Goal: Navigation & Orientation: Find specific page/section

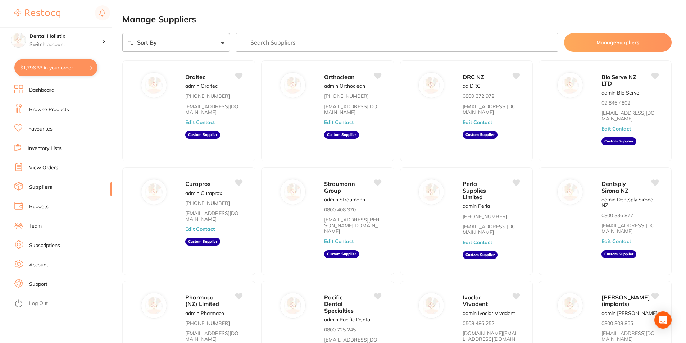
click at [45, 167] on link "View Orders" at bounding box center [43, 167] width 29 height 7
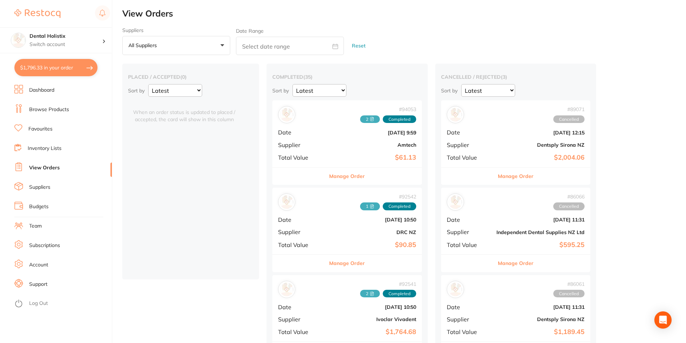
click at [59, 68] on button "$1,796.33 in your order" at bounding box center [55, 67] width 83 height 17
checkbox input "true"
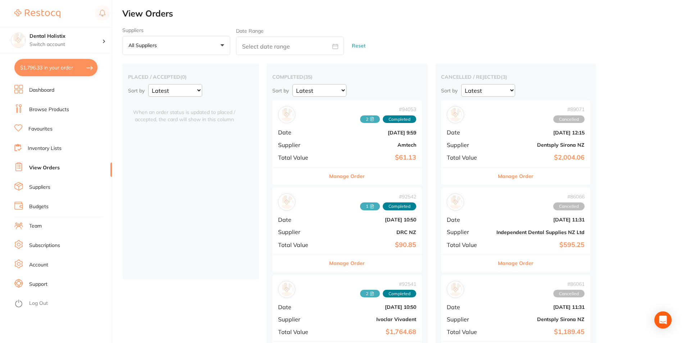
checkbox input "true"
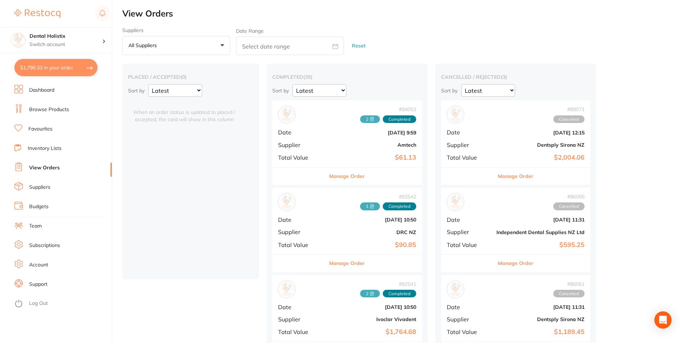
checkbox input "true"
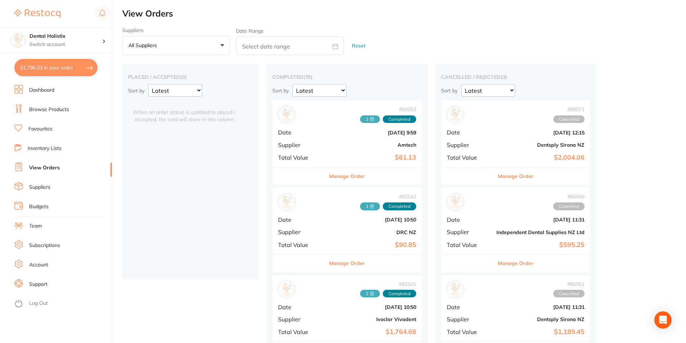
checkbox input "true"
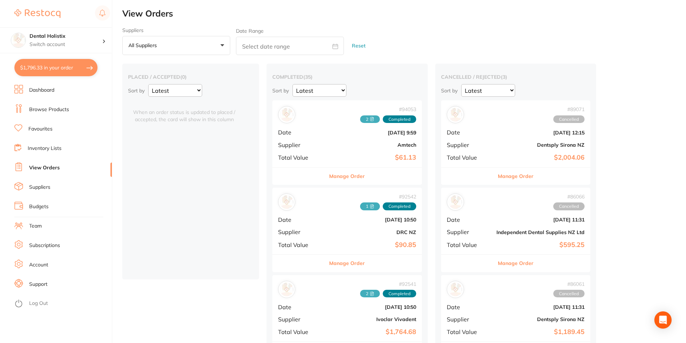
checkbox input "true"
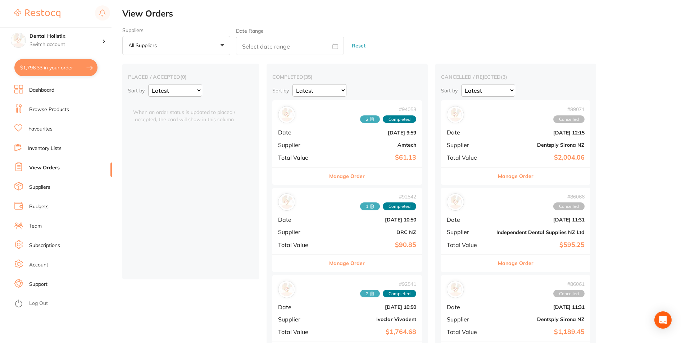
checkbox input "true"
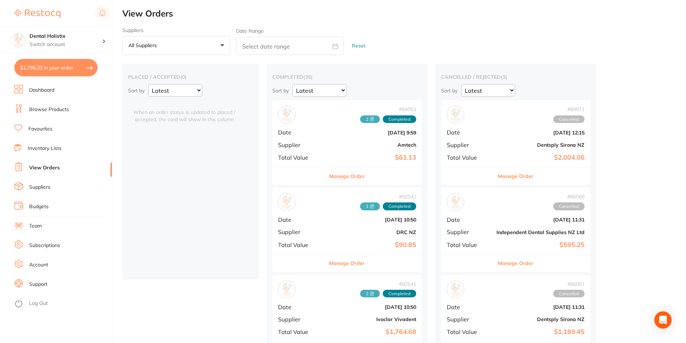
checkbox input "true"
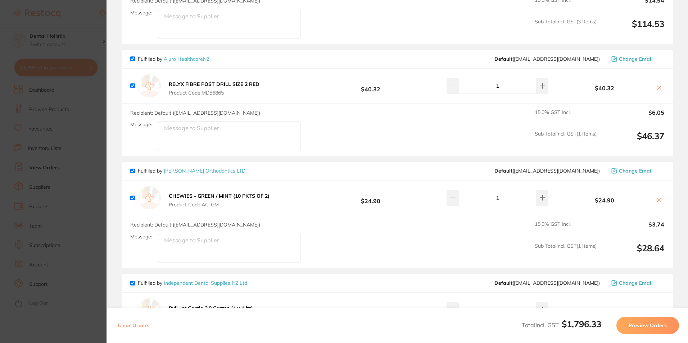
scroll to position [22, 0]
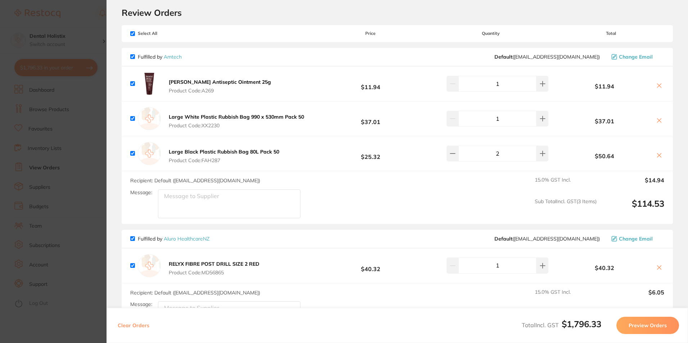
click at [92, 163] on section "Update RRP Set your pre negotiated price for this item. Item Agreed RRP (excl. …" at bounding box center [344, 171] width 688 height 343
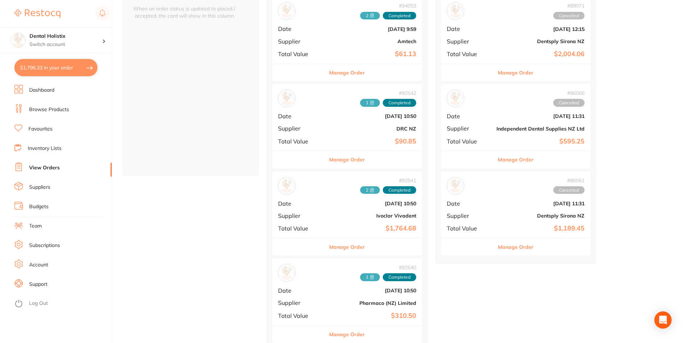
scroll to position [0, 0]
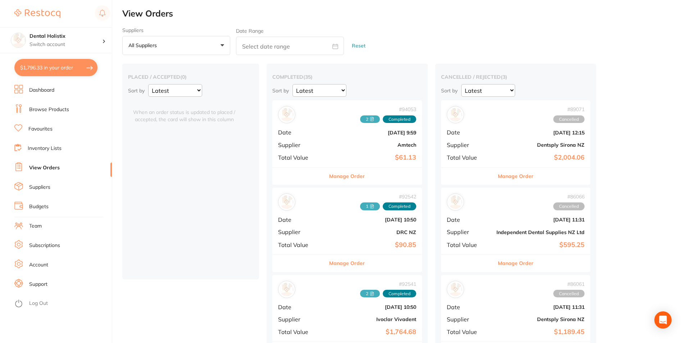
click at [223, 46] on button "All suppliers +0" at bounding box center [176, 45] width 108 height 19
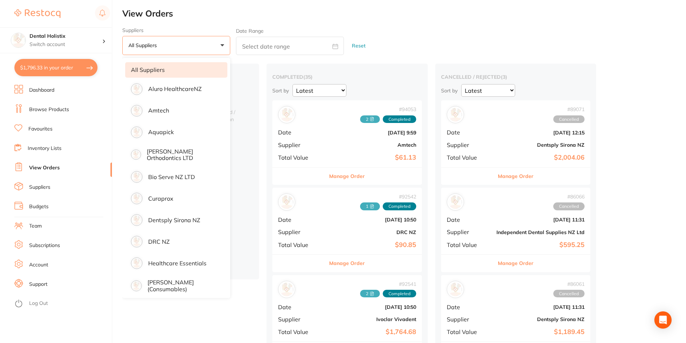
scroll to position [36, 0]
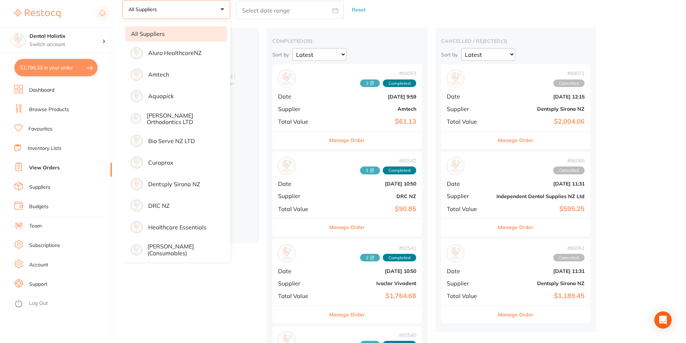
click at [172, 239] on ul "All suppliers Aluro HealthcareNZ Amtech Aquapick [PERSON_NAME] Orthodontics LTD…" at bounding box center [176, 242] width 108 height 441
click at [173, 250] on p "[PERSON_NAME] (consumables)" at bounding box center [183, 249] width 70 height 13
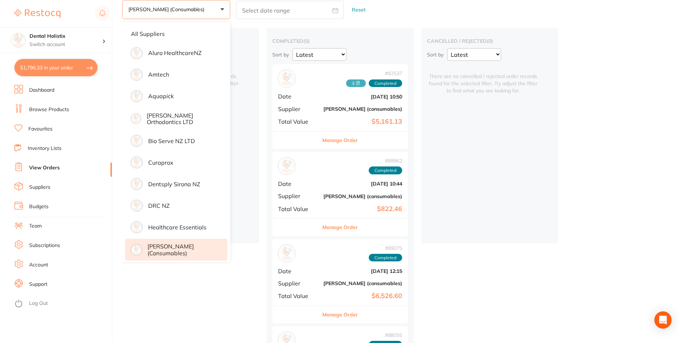
click at [50, 149] on link "Inventory Lists" at bounding box center [45, 148] width 34 height 7
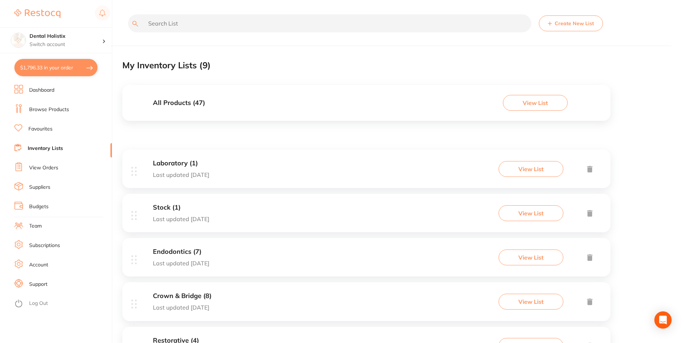
click at [43, 87] on link "Dashboard" at bounding box center [41, 90] width 25 height 7
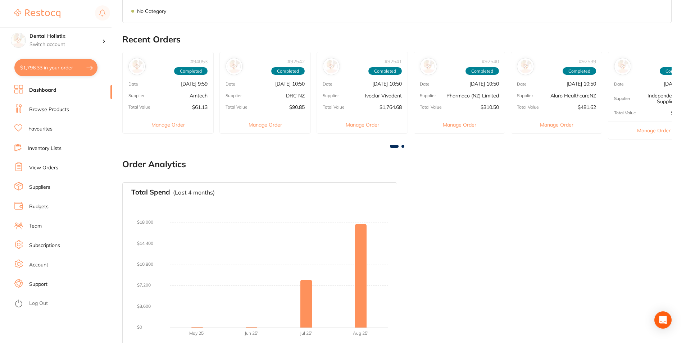
scroll to position [233, 0]
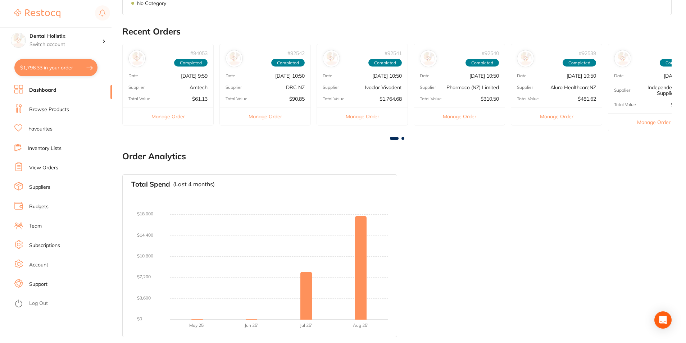
click at [41, 129] on link "Favourites" at bounding box center [40, 129] width 24 height 7
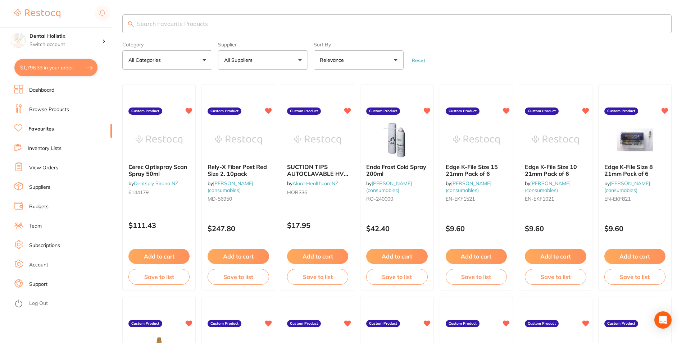
click at [222, 23] on input "search" at bounding box center [397, 23] width 550 height 19
type input "saline"
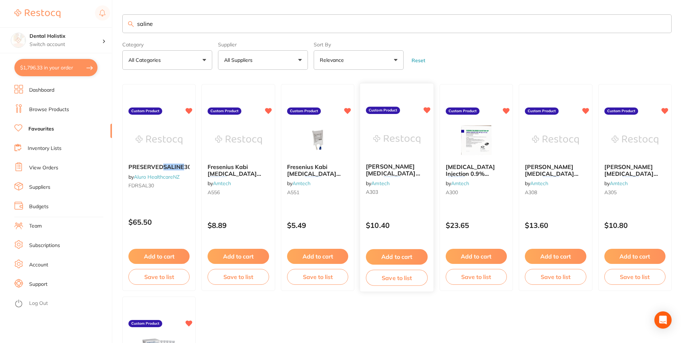
click at [382, 170] on span "[PERSON_NAME] [MEDICAL_DATA] 0.9% (" at bounding box center [393, 173] width 54 height 21
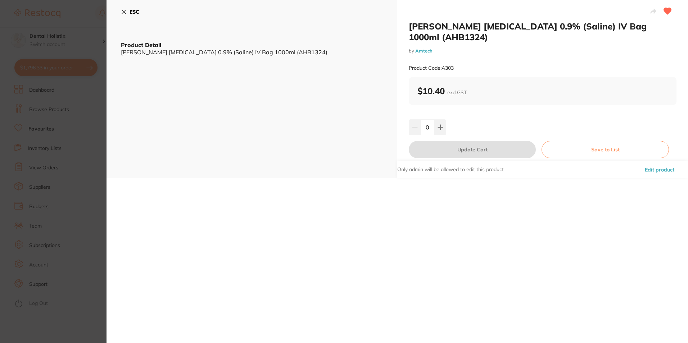
click at [124, 12] on icon at bounding box center [124, 12] width 4 height 4
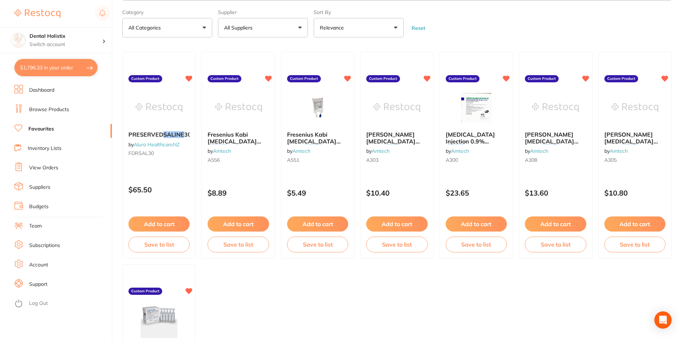
scroll to position [109, 0]
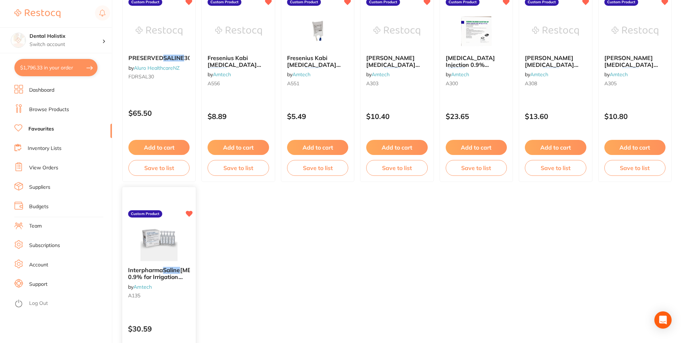
click at [157, 239] on img at bounding box center [159, 243] width 47 height 36
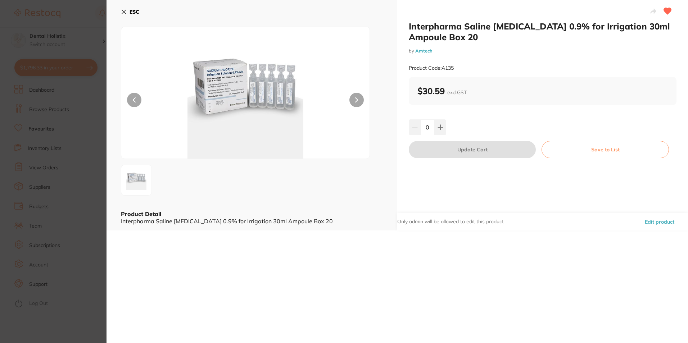
click at [122, 11] on icon at bounding box center [124, 12] width 6 height 6
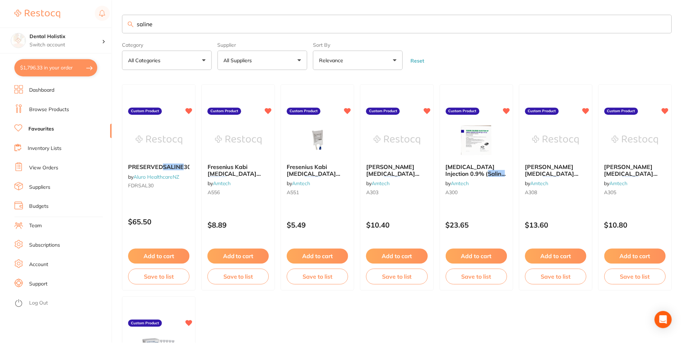
scroll to position [109, 0]
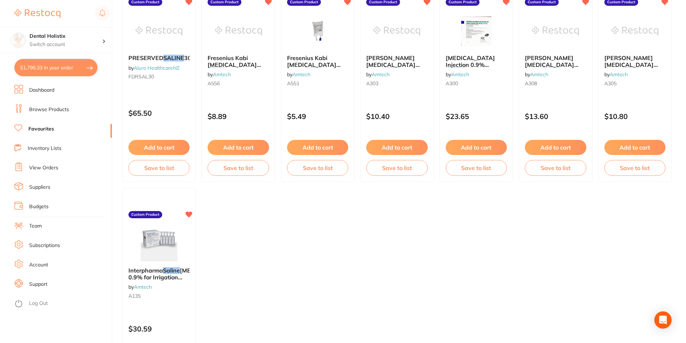
click at [37, 227] on link "Team" at bounding box center [35, 226] width 13 height 7
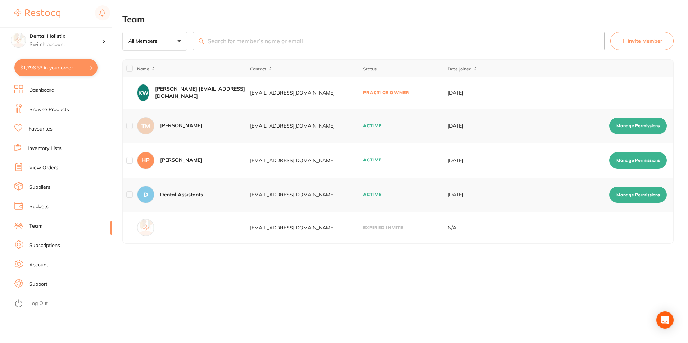
click at [45, 204] on link "Budgets" at bounding box center [38, 206] width 19 height 7
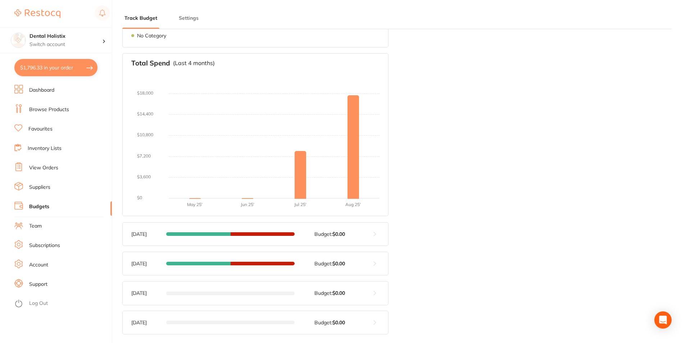
scroll to position [128, 0]
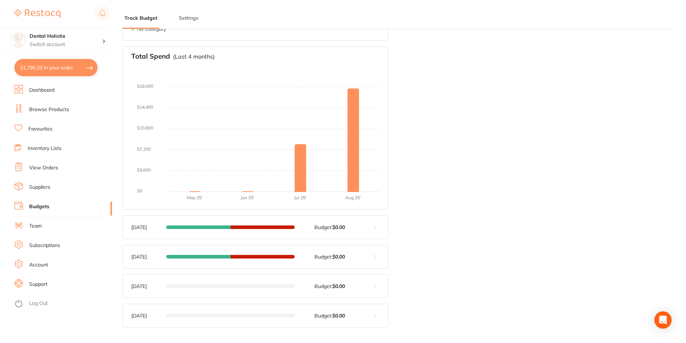
click at [38, 185] on link "Suppliers" at bounding box center [39, 187] width 21 height 7
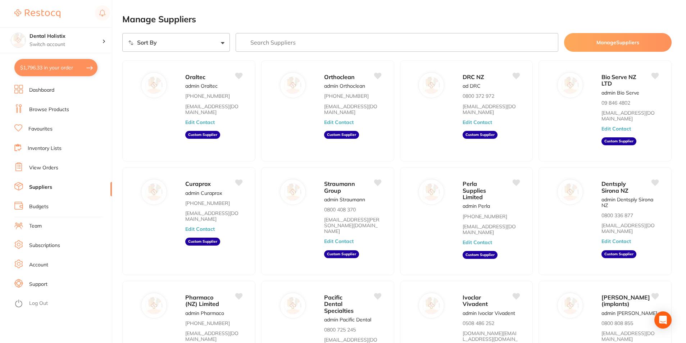
click at [40, 168] on link "View Orders" at bounding box center [43, 167] width 29 height 7
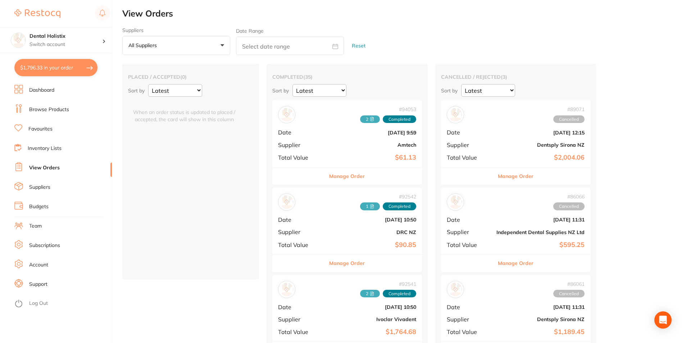
click at [46, 150] on link "Inventory Lists" at bounding box center [45, 148] width 34 height 7
